Goal: Task Accomplishment & Management: Manage account settings

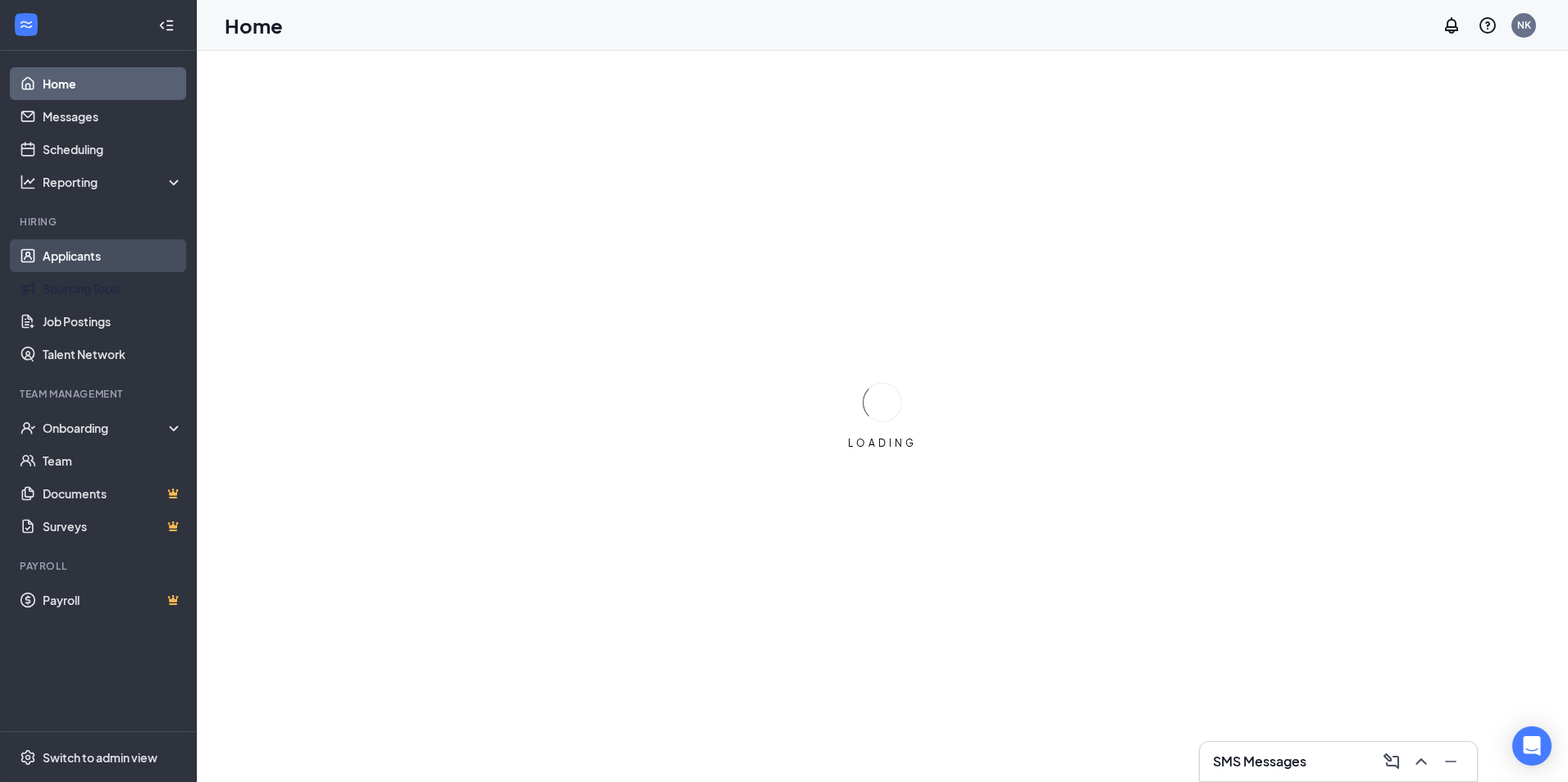
click at [95, 255] on link "Applicants" at bounding box center [112, 255] width 140 height 32
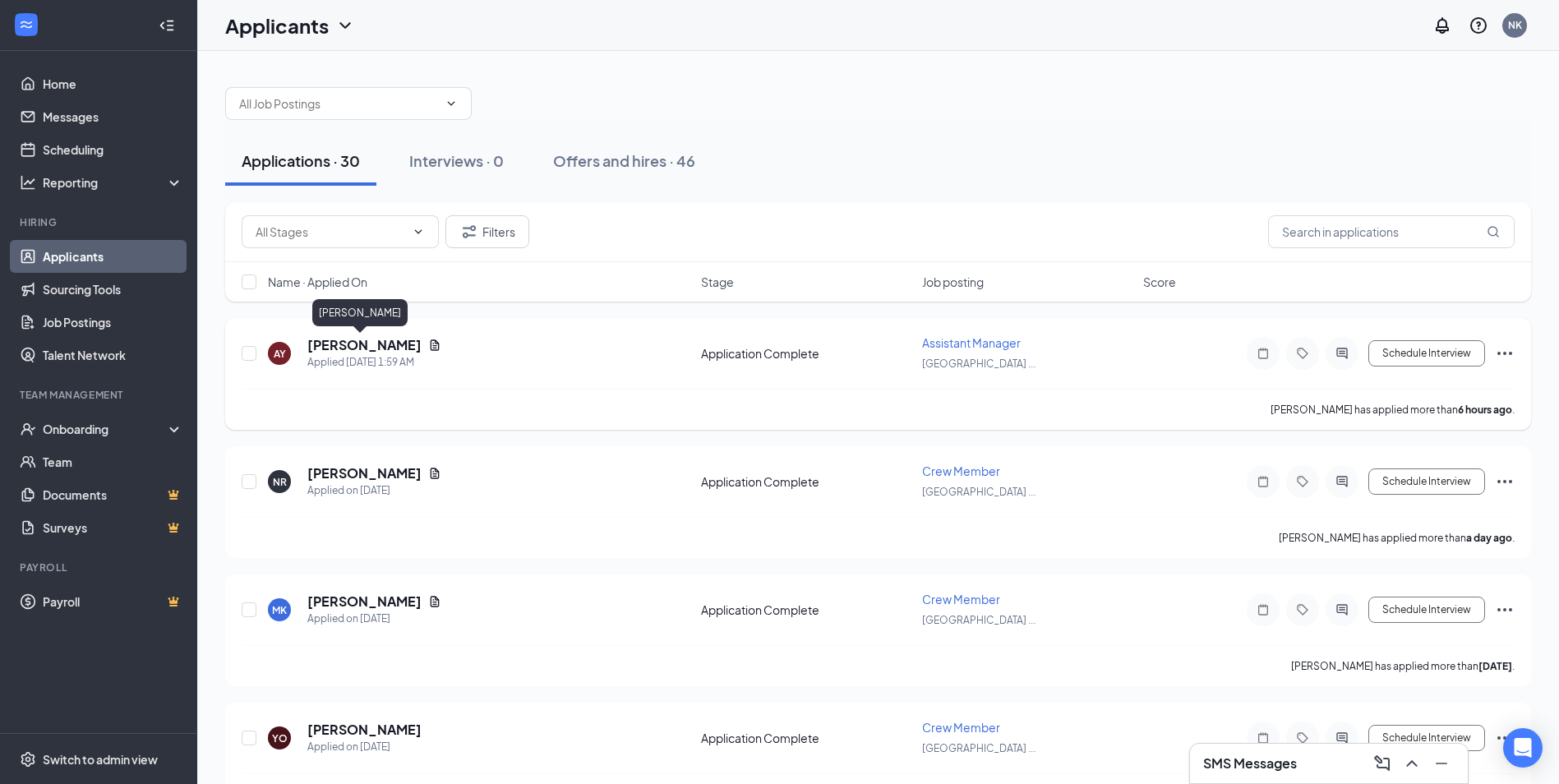
click at [356, 345] on h5 "[PERSON_NAME]" at bounding box center [364, 345] width 114 height 18
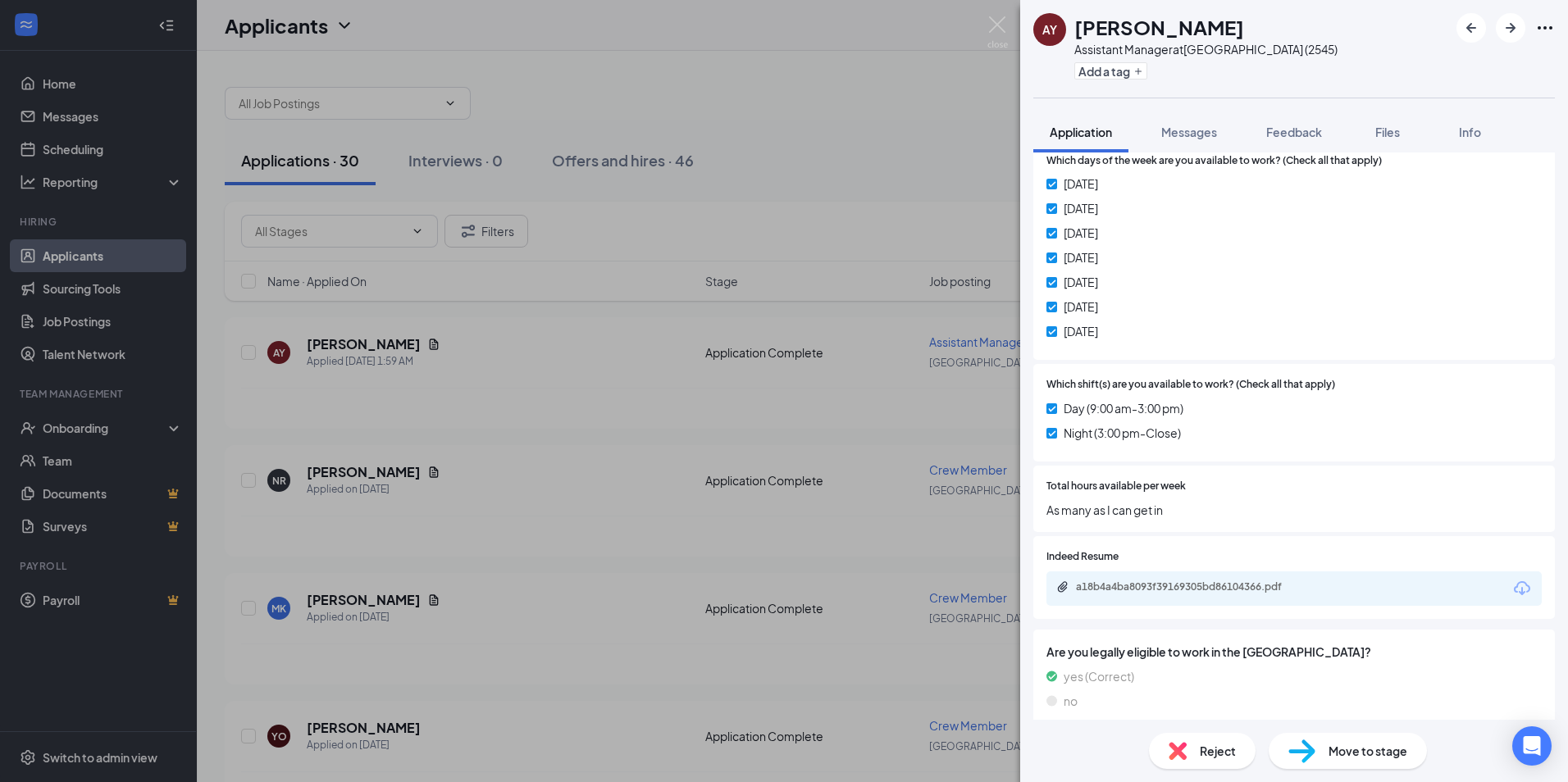
scroll to position [682, 0]
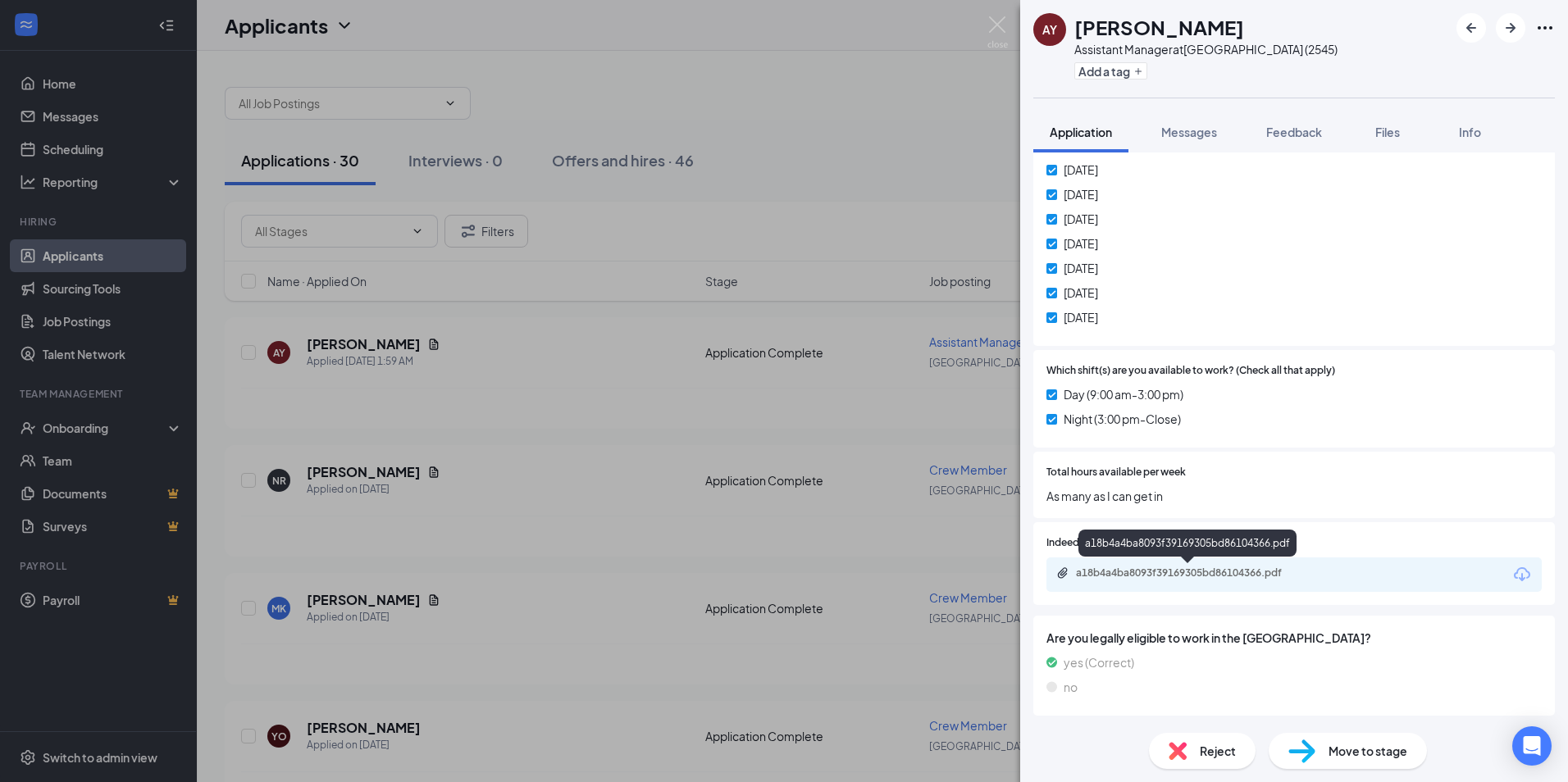
click at [1178, 573] on div "a18b4a4ba8093f39169305bd86104366.pdf" at bounding box center [1190, 573] width 229 height 14
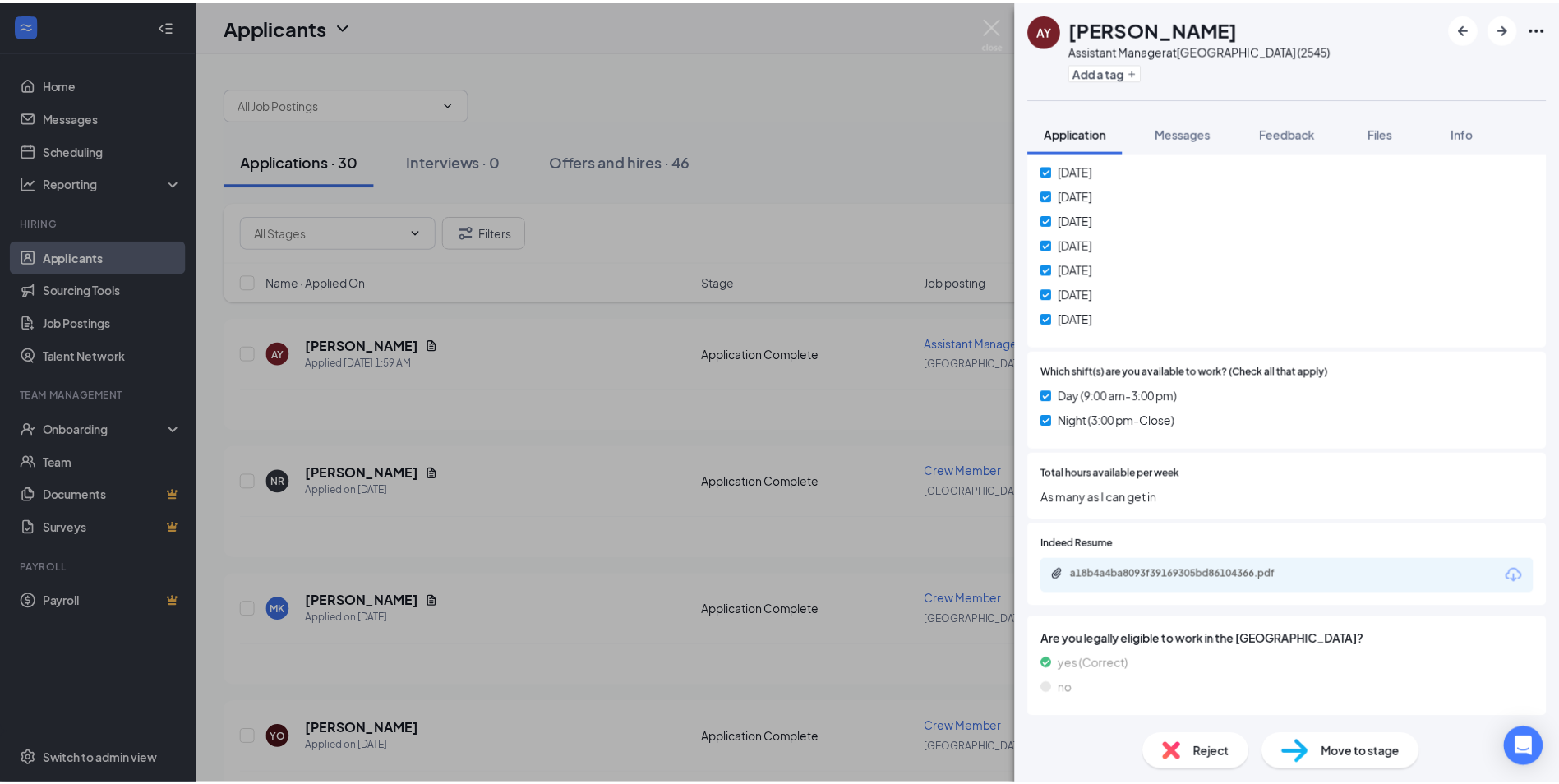
scroll to position [677, 0]
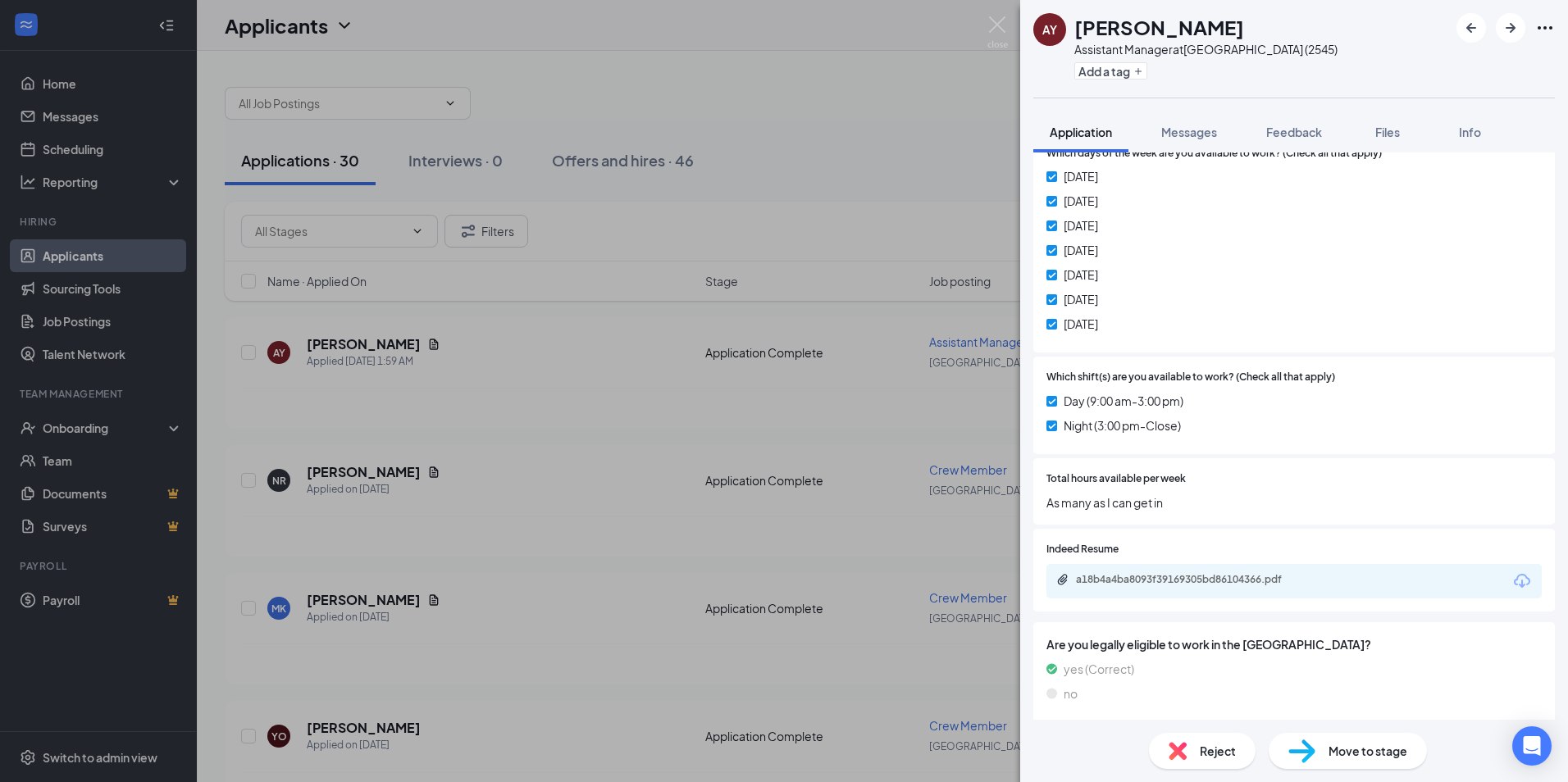
drag, startPoint x: 615, startPoint y: 256, endPoint x: 617, endPoint y: 5, distance: 251.0
click at [616, 256] on div "AY [PERSON_NAME] Assistant Manager at [GEOGRAPHIC_DATA] (2545) Add a tag Applic…" at bounding box center [784, 391] width 1568 height 782
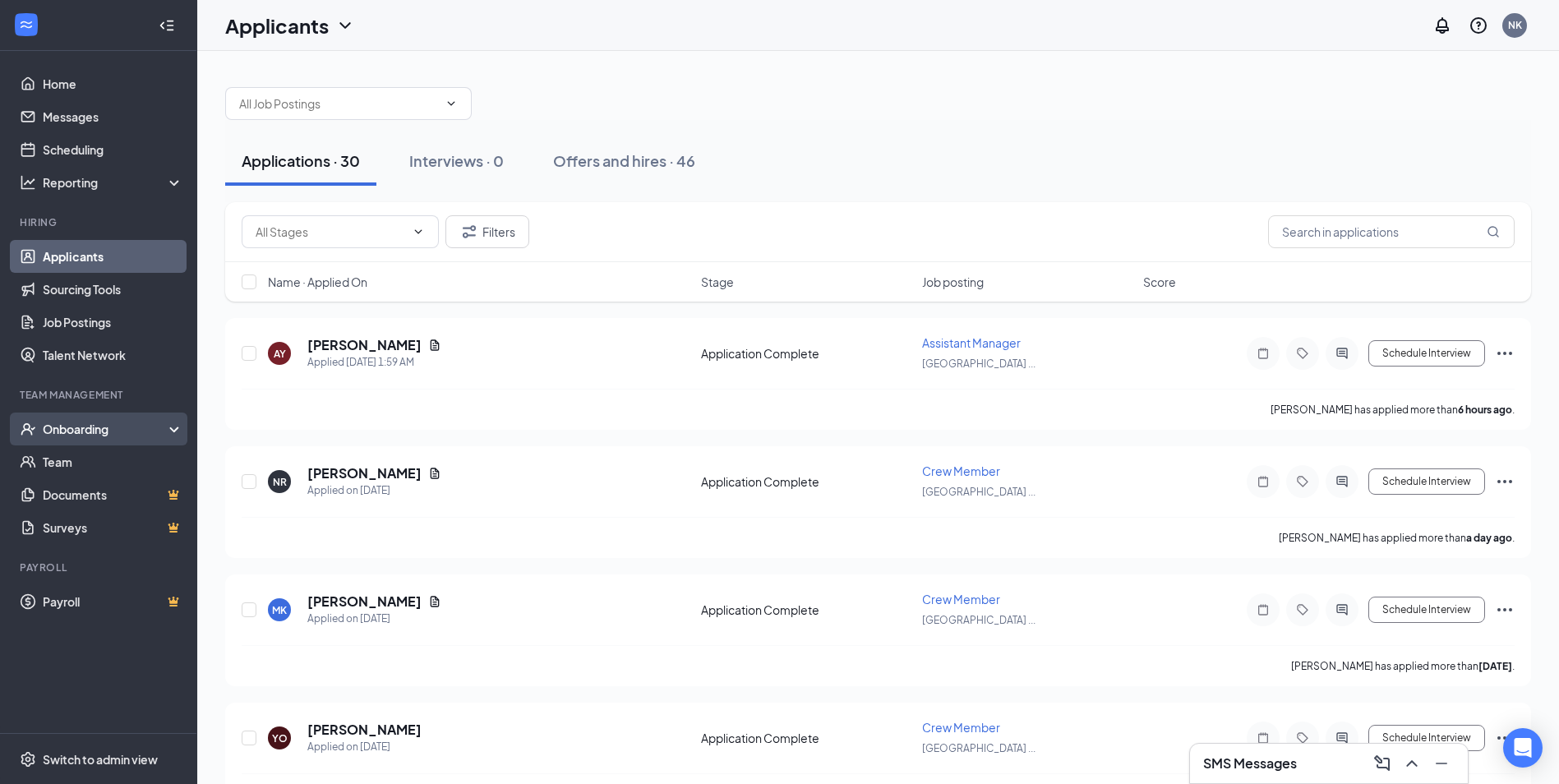
click at [91, 430] on div "Onboarding" at bounding box center [106, 429] width 127 height 16
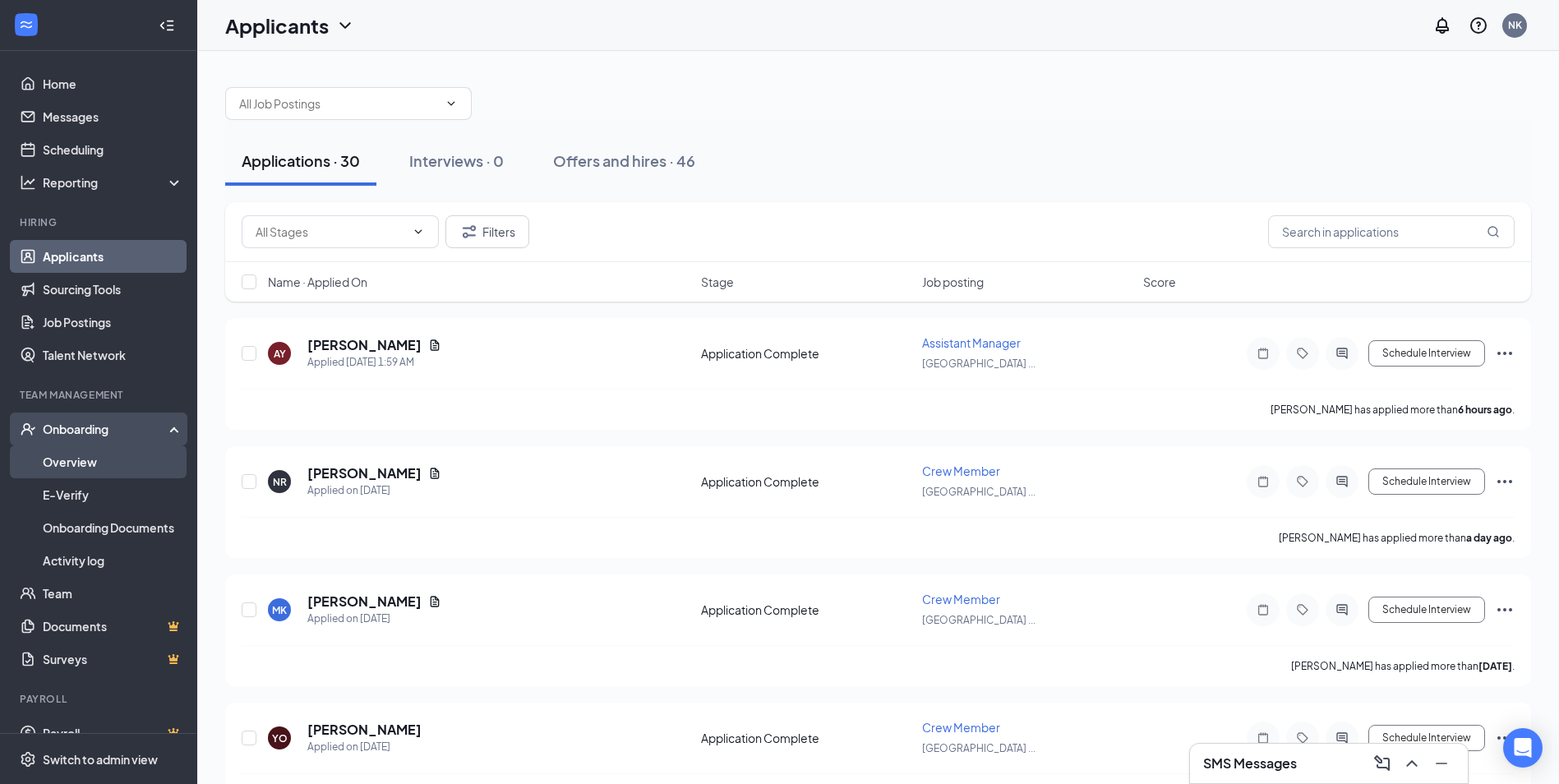
click at [90, 459] on link "Overview" at bounding box center [112, 462] width 140 height 33
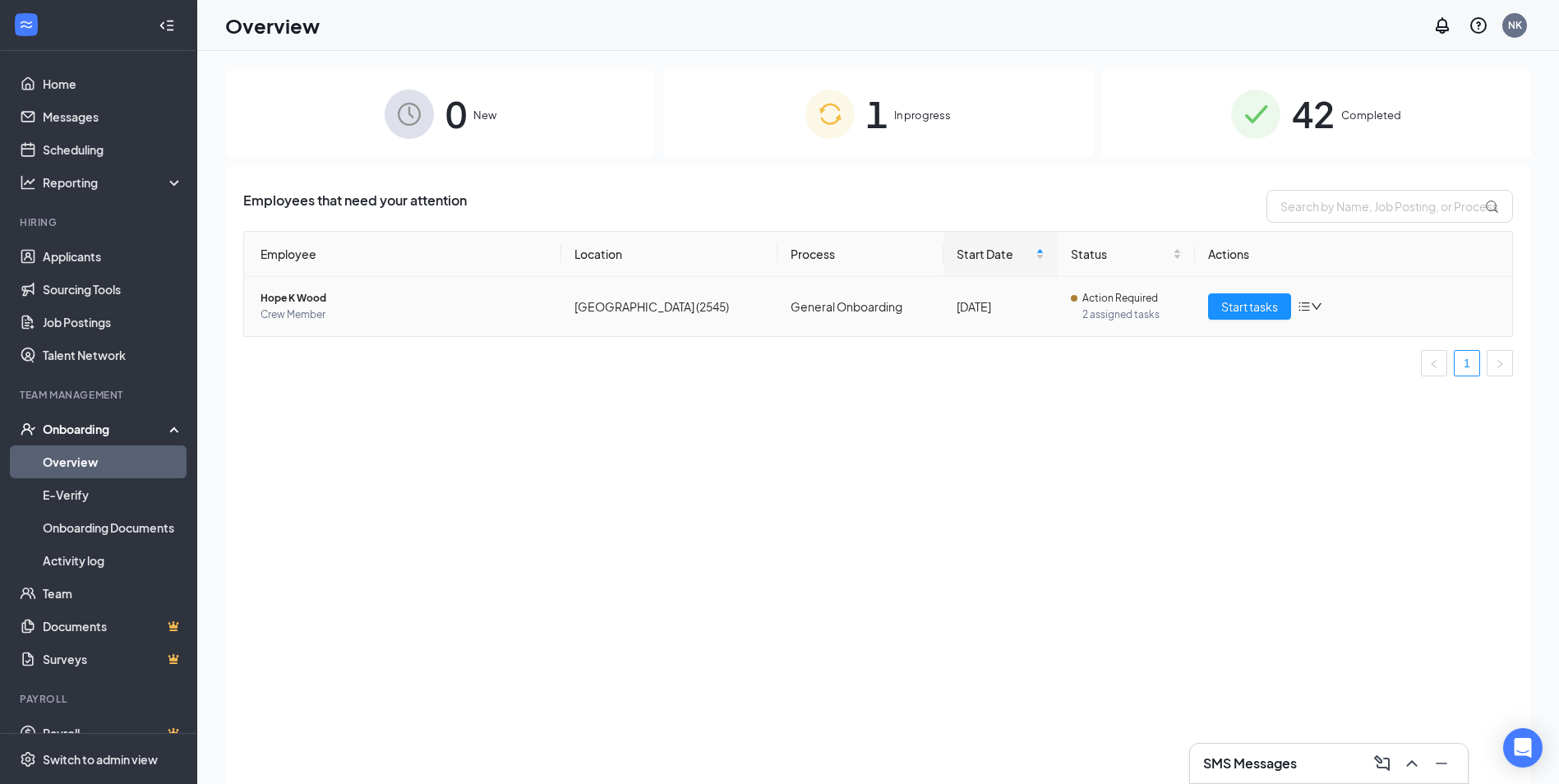
click at [305, 310] on span "Crew Member" at bounding box center [404, 315] width 288 height 16
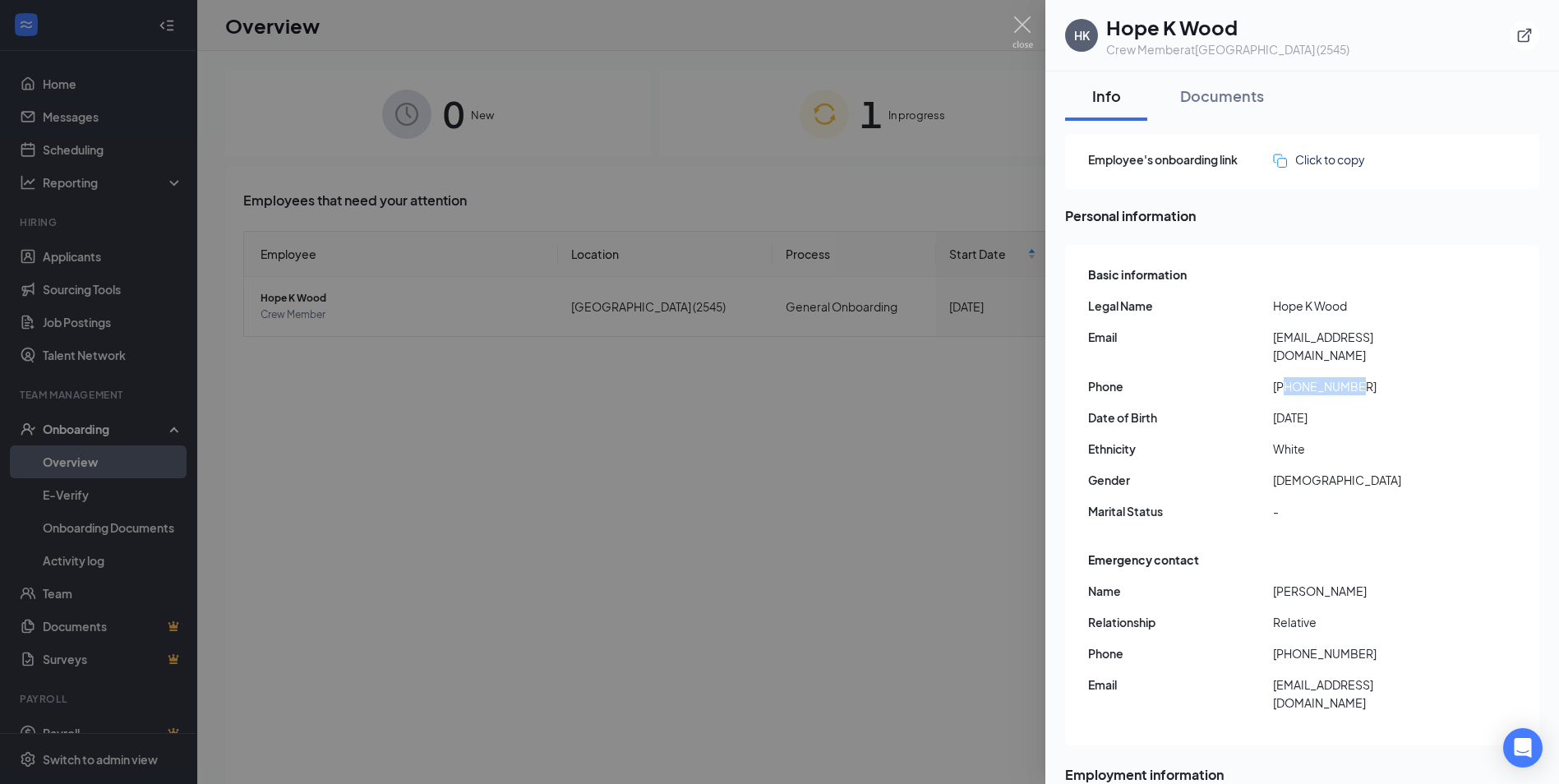
drag, startPoint x: 1356, startPoint y: 371, endPoint x: 1288, endPoint y: 373, distance: 68.0
click at [1288, 377] on span "[PHONE_NUMBER]" at bounding box center [1365, 386] width 184 height 18
drag, startPoint x: 1288, startPoint y: 373, endPoint x: 1304, endPoint y: 369, distance: 16.5
copy span "5742659501"
click at [1186, 451] on div "Basic information Legal Name [PERSON_NAME] Email [EMAIL_ADDRESS][DOMAIN_NAME] P…" at bounding box center [1303, 397] width 430 height 272
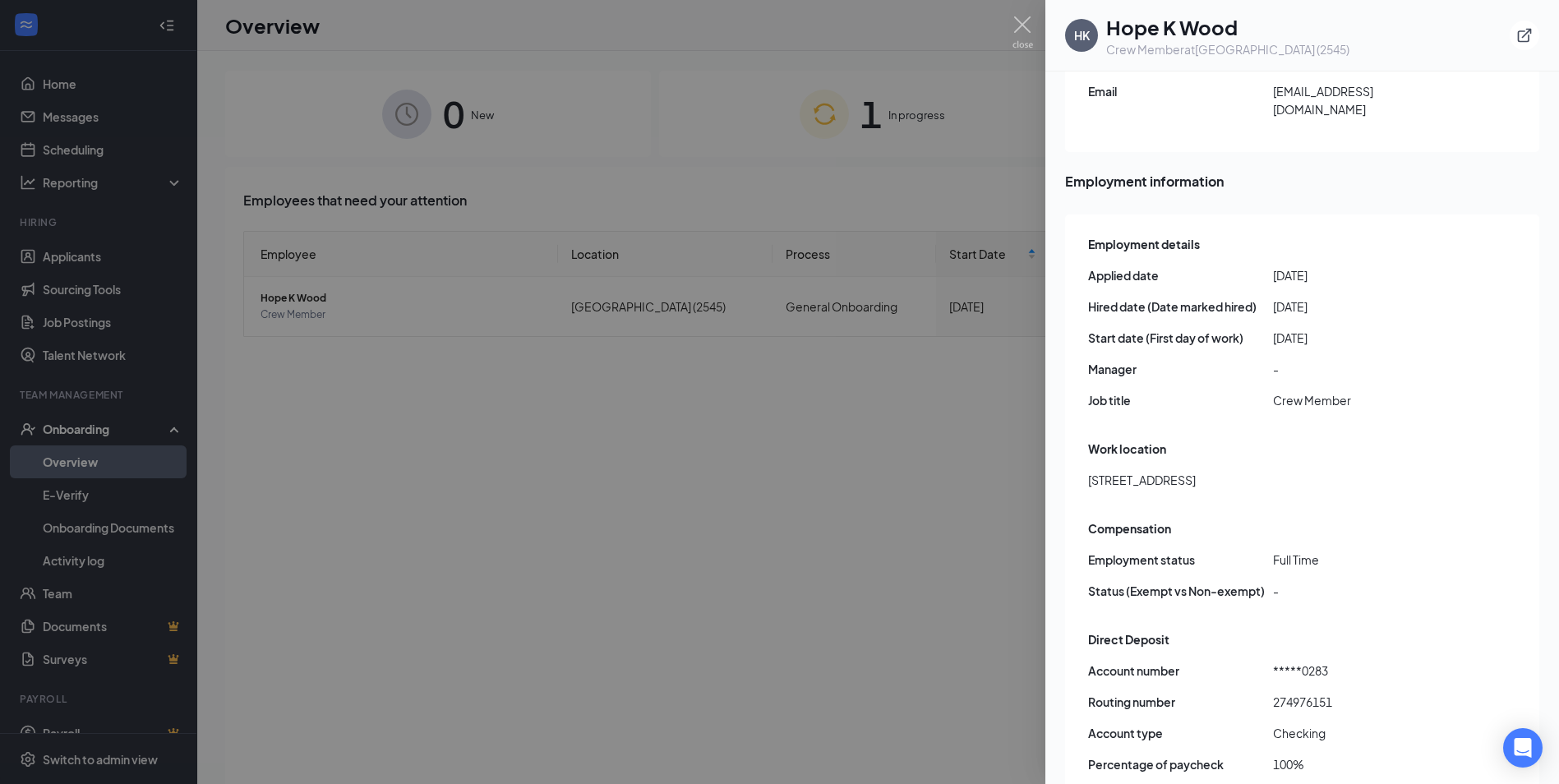
click at [815, 571] on div at bounding box center [780, 392] width 1559 height 784
